Goal: Task Accomplishment & Management: Use online tool/utility

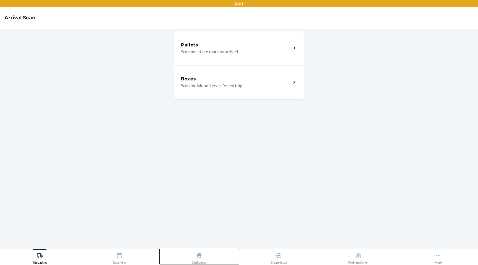
click at [192, 257] on div "Outbounds" at bounding box center [199, 258] width 15 height 14
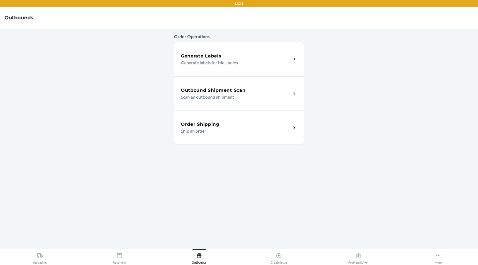
click at [216, 98] on p "Scan an outbound shipment" at bounding box center [234, 97] width 106 height 7
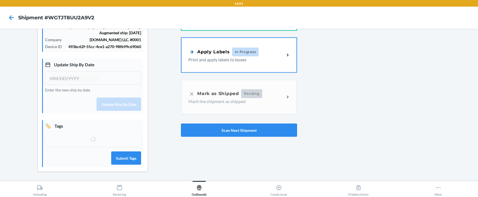
type input "[DATE]"
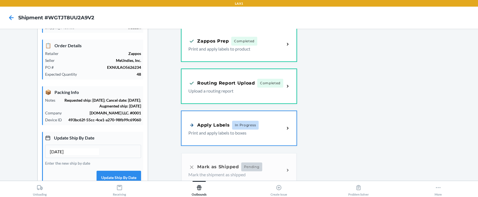
scroll to position [57, 0]
click at [285, 81] on div "Routing Report Upload Completed Upload a routing report" at bounding box center [238, 86] width 115 height 34
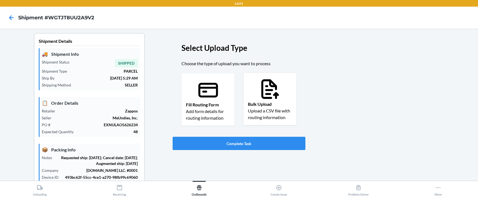
click at [287, 87] on div "Bulk Upload Upload a CSV file with routing information" at bounding box center [269, 99] width 53 height 52
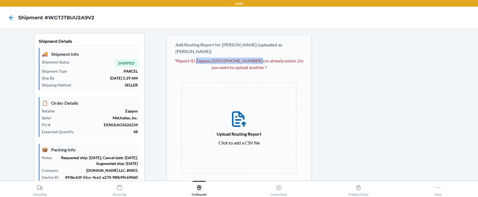
drag, startPoint x: 198, startPoint y: 54, endPoint x: 259, endPoint y: 55, distance: 60.6
click at [259, 58] on p "*Report ID Zappos/2025/[PHONE_NUMBER].csv already exists. Do you want to upload…" at bounding box center [239, 64] width 133 height 13
copy p "Zappos/2025/[PHONE_NUMBER].csv"
click at [83, 17] on h4 "Shipment #WGTJT8UU2A9V2" at bounding box center [56, 17] width 76 height 7
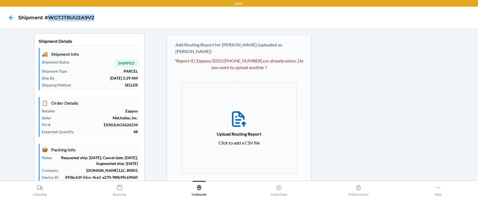
copy h4 "WGTJT8UU2A9V2"
click at [12, 17] on icon at bounding box center [11, 17] width 9 height 9
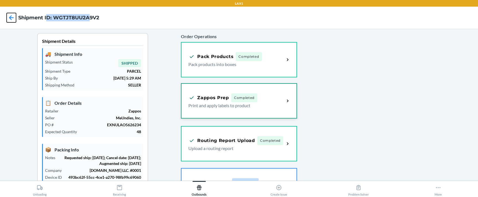
scroll to position [142, 0]
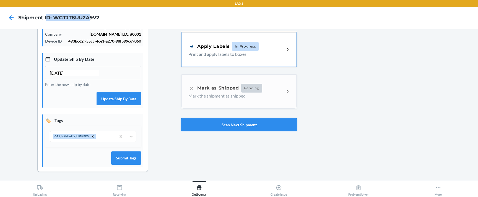
click at [209, 122] on button "Scan Next Shipment" at bounding box center [239, 124] width 116 height 13
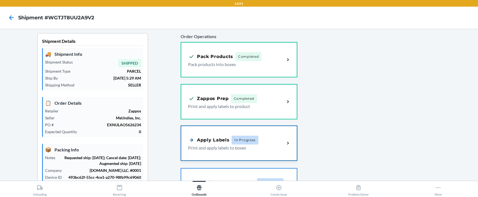
type input "[DATE]"
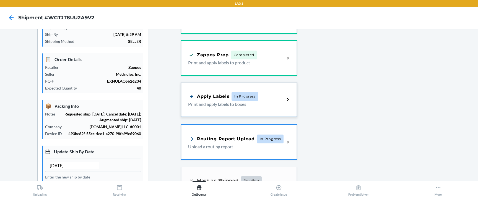
scroll to position [47, 0]
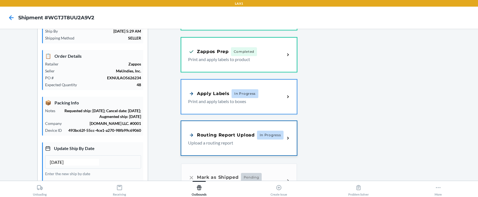
click at [229, 136] on div "Routing Report Upload" at bounding box center [221, 135] width 67 height 7
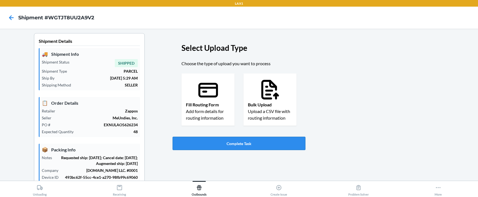
click at [232, 142] on button "Complete Task" at bounding box center [239, 143] width 133 height 13
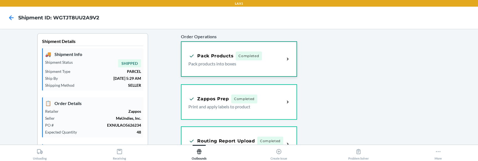
click at [254, 59] on span "Completed" at bounding box center [249, 55] width 26 height 9
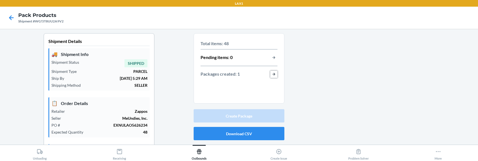
click at [275, 75] on button "button-view-packages-created" at bounding box center [273, 74] width 7 height 7
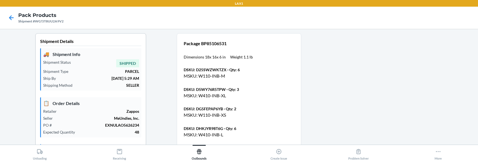
click at [52, 21] on div "Shipment #WGTJT8UU2A9V2" at bounding box center [40, 21] width 45 height 5
copy div "WGTJT8UU2A9V2"
click at [14, 17] on icon at bounding box center [11, 17] width 9 height 9
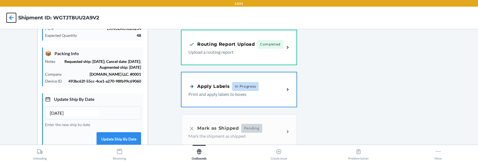
scroll to position [178, 0]
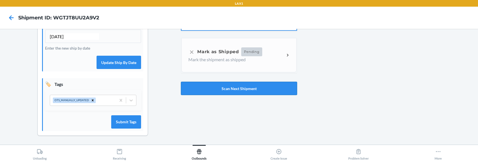
click at [192, 82] on button "Scan Next Shipment" at bounding box center [239, 88] width 116 height 13
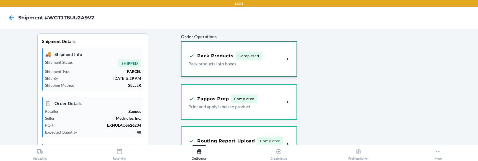
click at [276, 64] on p "Pack products into boxes" at bounding box center [234, 63] width 92 height 7
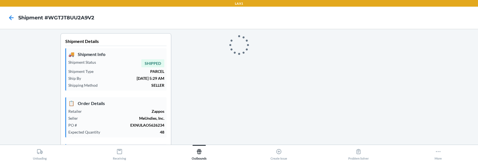
type input "[DATE]"
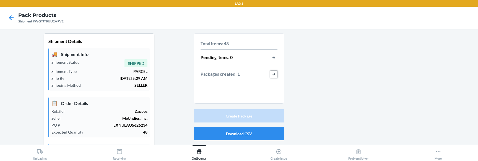
click at [274, 74] on button "button-view-packages-created" at bounding box center [273, 74] width 7 height 7
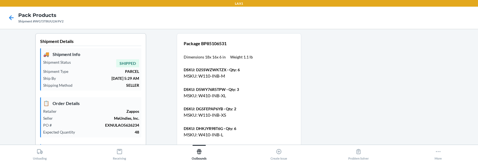
click at [216, 42] on p "Package BP85106531" at bounding box center [218, 43] width 69 height 7
copy p "BP85106531"
click at [15, 17] on icon at bounding box center [11, 17] width 9 height 9
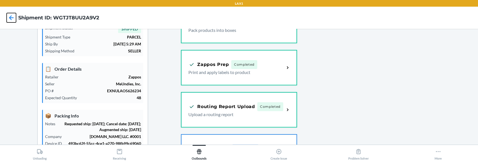
scroll to position [51, 0]
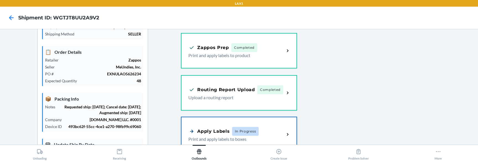
click at [200, 128] on div "Apply Labels" at bounding box center [208, 131] width 41 height 7
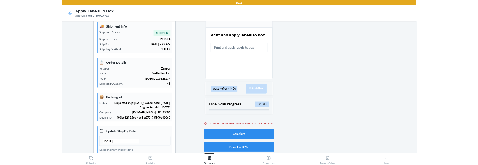
scroll to position [9, 0]
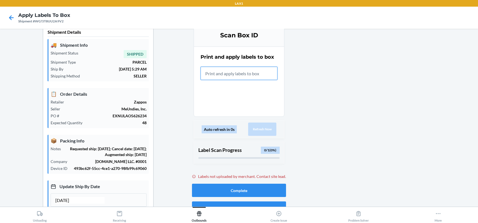
click at [248, 77] on input "text" at bounding box center [239, 73] width 77 height 13
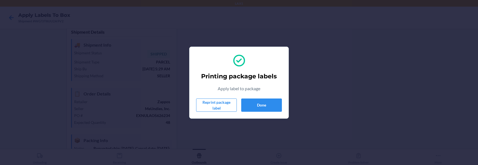
click at [413, 28] on div "Printing package labels Apply label to package Reprint package label Done" at bounding box center [239, 82] width 478 height 165
click at [271, 99] on button "Done" at bounding box center [261, 105] width 41 height 13
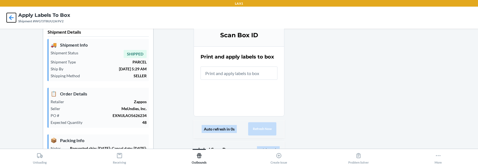
click at [11, 16] on icon at bounding box center [11, 17] width 9 height 9
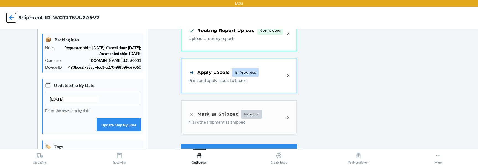
scroll to position [174, 0]
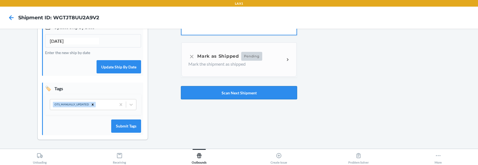
click at [186, 86] on button "Scan Next Shipment" at bounding box center [239, 92] width 116 height 13
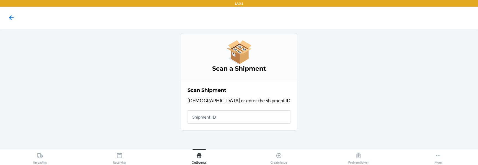
scroll to position [0, 0]
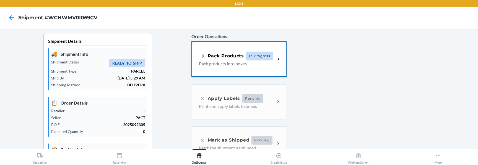
type input "[DATE]"
click at [62, 16] on h4 "Shipment #WCNWMV0I069CV" at bounding box center [57, 17] width 79 height 7
copy h4 "WCNWMV0I069CV"
click at [14, 19] on icon at bounding box center [11, 17] width 9 height 9
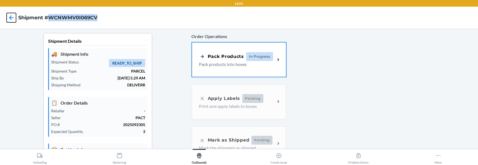
click at [13, 16] on icon at bounding box center [11, 17] width 9 height 9
click at [8, 17] on icon at bounding box center [11, 17] width 9 height 9
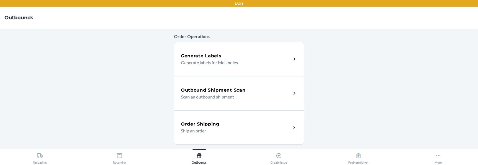
click at [193, 94] on p "Scan an outbound shipment" at bounding box center [234, 97] width 106 height 7
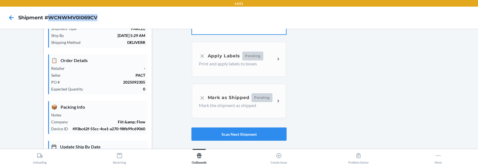
type input "[DATE]"
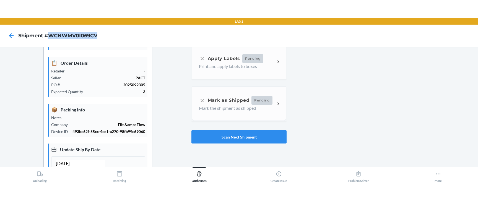
scroll to position [123, 0]
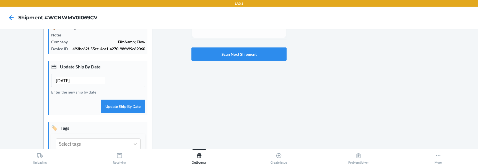
click at [263, 116] on div "Order Operations Pack Products In Progress Pack products into boxes Apply Label…" at bounding box center [238, 49] width 95 height 278
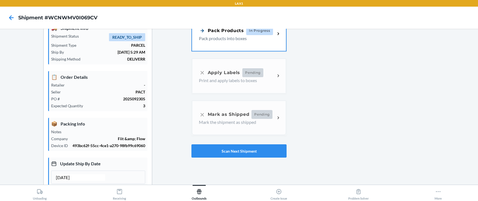
scroll to position [0, 0]
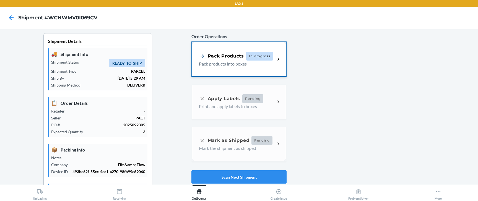
click at [250, 64] on p "Pack products into boxes" at bounding box center [235, 64] width 72 height 7
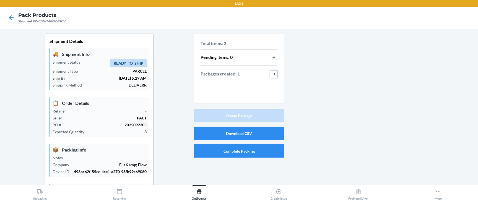
click at [272, 75] on button "button-view-packages-created" at bounding box center [273, 74] width 7 height 7
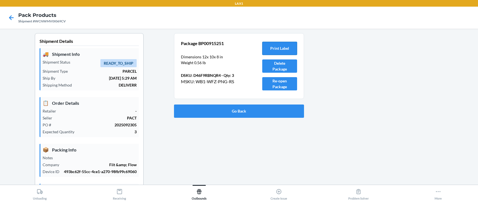
click at [285, 48] on button "Print Label" at bounding box center [279, 48] width 35 height 13
click at [192, 108] on button "Go Back" at bounding box center [239, 111] width 130 height 13
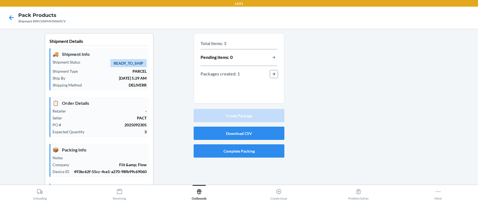
click at [274, 74] on button "button-view-packages-created" at bounding box center [273, 74] width 7 height 7
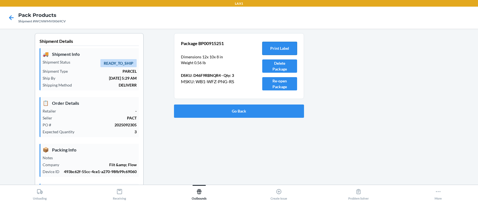
click at [275, 48] on button "Print Label" at bounding box center [279, 48] width 35 height 13
click at [193, 114] on button "Go Back" at bounding box center [239, 111] width 130 height 13
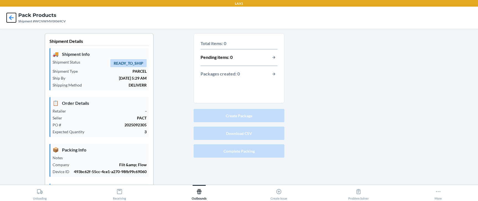
click at [15, 17] on icon at bounding box center [11, 17] width 9 height 9
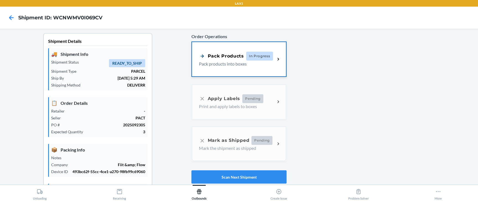
click at [228, 61] on p "Pack products into boxes" at bounding box center [235, 64] width 72 height 7
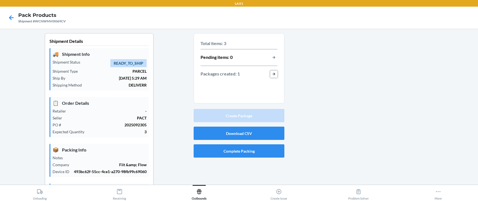
click at [276, 76] on button "button-view-packages-created" at bounding box center [273, 74] width 7 height 7
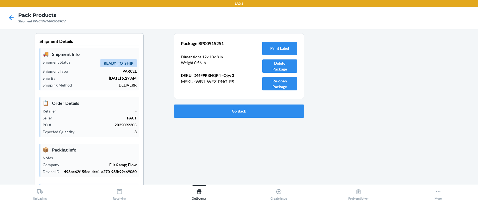
click at [374, 154] on div at bounding box center [389, 172] width 170 height 278
